Goal: Task Accomplishment & Management: Find specific page/section

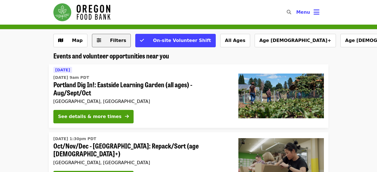
click at [101, 42] on button "Filters" at bounding box center [111, 40] width 39 height 13
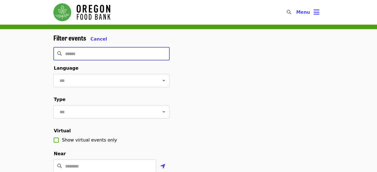
click at [91, 53] on input "Search" at bounding box center [117, 53] width 104 height 13
type input "**********"
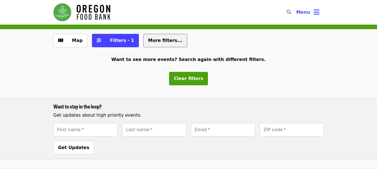
click at [151, 40] on span "More filters..." at bounding box center [165, 40] width 34 height 5
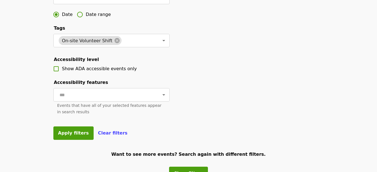
scroll to position [198, 0]
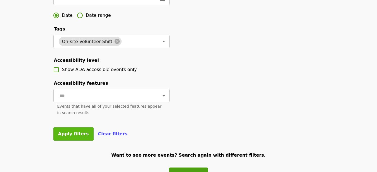
click at [68, 136] on span "Apply filters" at bounding box center [73, 133] width 31 height 5
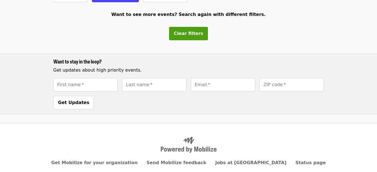
scroll to position [0, 0]
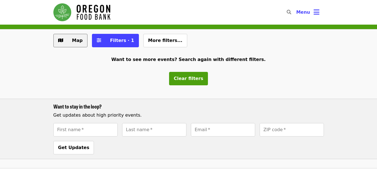
click at [73, 42] on span "Map" at bounding box center [77, 40] width 11 height 5
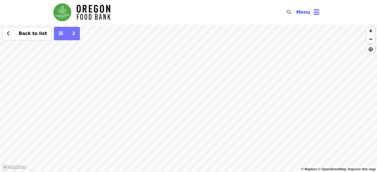
click at [59, 35] on icon "sliders-h icon" at bounding box center [61, 33] width 4 height 5
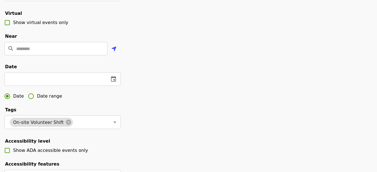
scroll to position [108, 0]
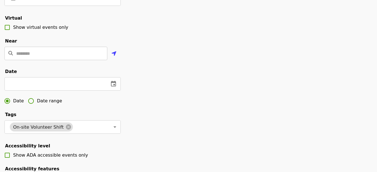
click at [30, 60] on input "Location" at bounding box center [61, 53] width 91 height 13
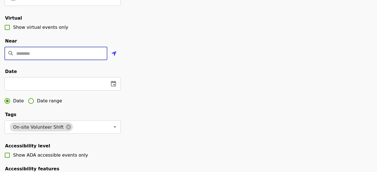
click at [30, 60] on input "Location" at bounding box center [61, 53] width 91 height 13
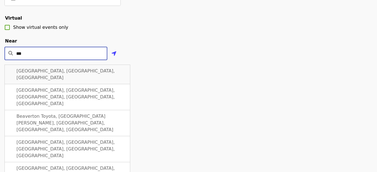
click at [32, 80] on span "[GEOGRAPHIC_DATA], [GEOGRAPHIC_DATA], [GEOGRAPHIC_DATA]" at bounding box center [65, 74] width 98 height 12
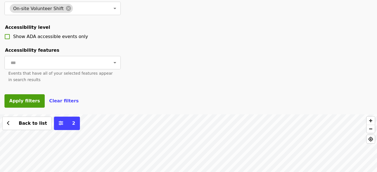
scroll to position [227, 0]
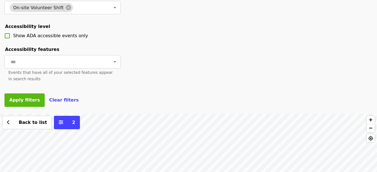
type input "**********"
click at [22, 103] on span "Apply filters" at bounding box center [24, 99] width 31 height 5
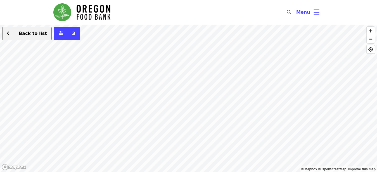
click at [31, 35] on span "Back to list" at bounding box center [33, 33] width 28 height 5
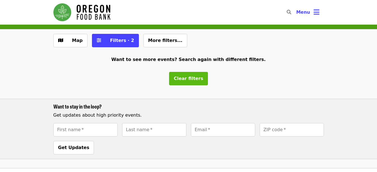
click at [189, 81] on span "Clear filters" at bounding box center [189, 78] width 30 height 5
click at [189, 81] on main "Map Filters · 2 More filters... Want to see more events? Search again with diff…" at bounding box center [188, 96] width 377 height 143
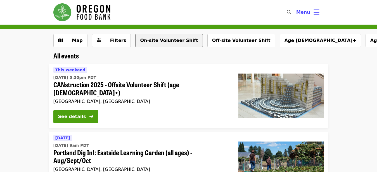
click at [156, 39] on button "On-site Volunteer Shift" at bounding box center [168, 40] width 67 height 13
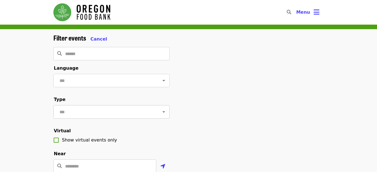
click at [155, 116] on div at bounding box center [159, 112] width 15 height 8
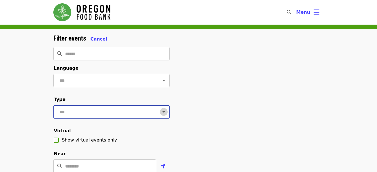
click at [160, 115] on icon "Open" at bounding box center [163, 111] width 7 height 7
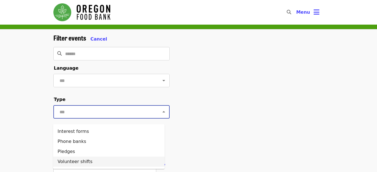
click at [85, 163] on li "Volunteer shifts" at bounding box center [108, 161] width 111 height 10
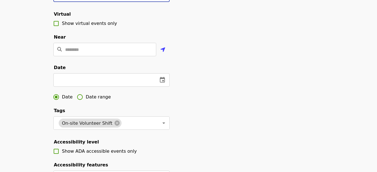
scroll to position [118, 0]
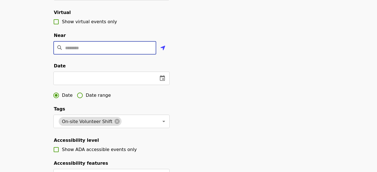
click at [84, 54] on input "Location" at bounding box center [110, 47] width 91 height 13
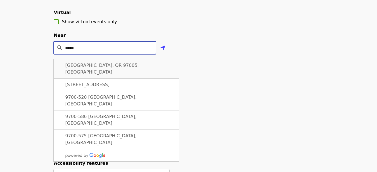
click at [89, 75] on span "[GEOGRAPHIC_DATA], OR 97005, [GEOGRAPHIC_DATA]" at bounding box center [101, 69] width 73 height 12
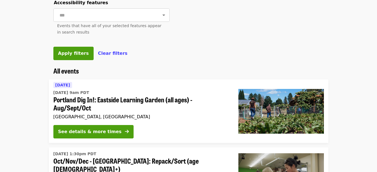
scroll to position [230, 0]
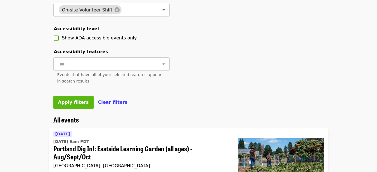
type input "**********"
click at [74, 105] on span "Apply filters" at bounding box center [73, 101] width 31 height 5
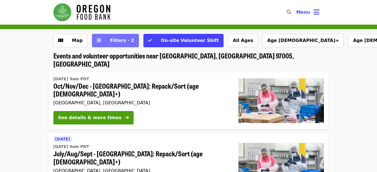
click at [120, 42] on span "Filters · 2" at bounding box center [122, 40] width 24 height 5
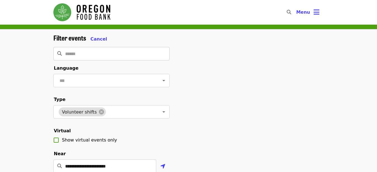
click at [89, 56] on input "Search" at bounding box center [117, 53] width 104 height 13
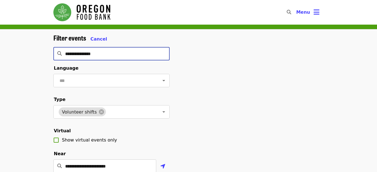
type input "**********"
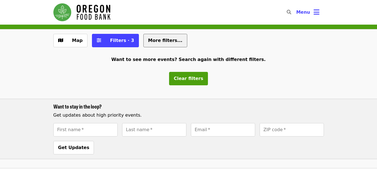
click at [164, 41] on span "More filters..." at bounding box center [165, 40] width 34 height 5
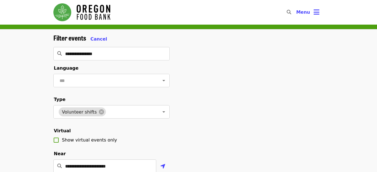
click at [164, 41] on div "Filter events Cancel" at bounding box center [111, 38] width 116 height 9
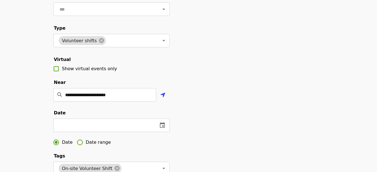
scroll to position [75, 0]
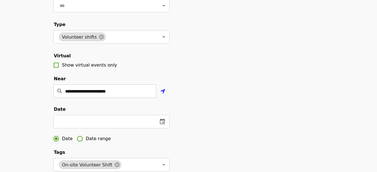
click at [134, 98] on input "**********" at bounding box center [110, 90] width 91 height 13
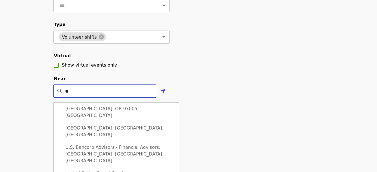
type input "*"
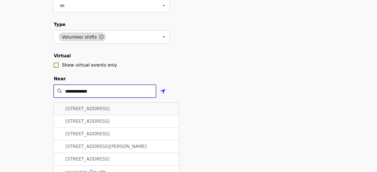
click at [110, 111] on span "[STREET_ADDRESS]" at bounding box center [87, 108] width 44 height 5
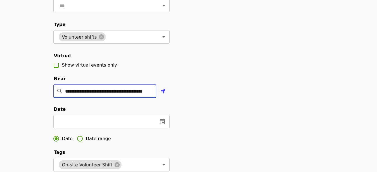
scroll to position [0, 0]
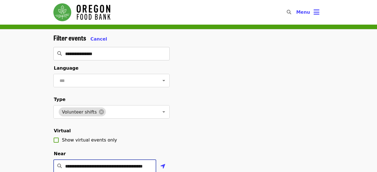
type input "**********"
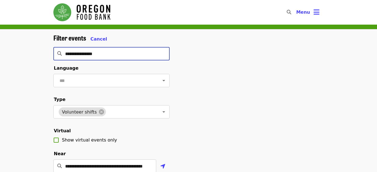
drag, startPoint x: 110, startPoint y: 56, endPoint x: 0, endPoint y: 68, distance: 110.5
click at [65, 60] on input "**********" at bounding box center [117, 53] width 104 height 13
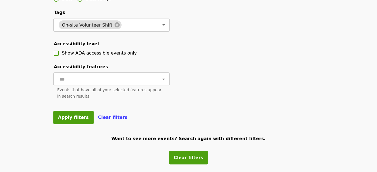
scroll to position [212, 0]
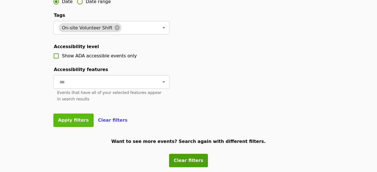
click at [66, 123] on span "Apply filters" at bounding box center [73, 119] width 31 height 5
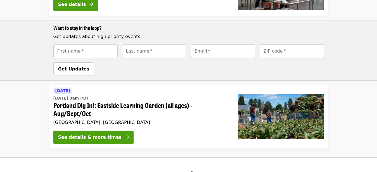
scroll to position [453, 0]
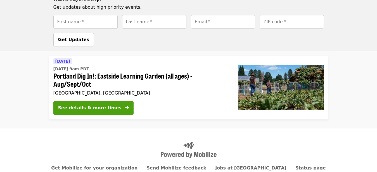
click at [237, 165] on span "Jobs at [GEOGRAPHIC_DATA]" at bounding box center [250, 167] width 71 height 5
